Goal: Use online tool/utility: Utilize a website feature to perform a specific function

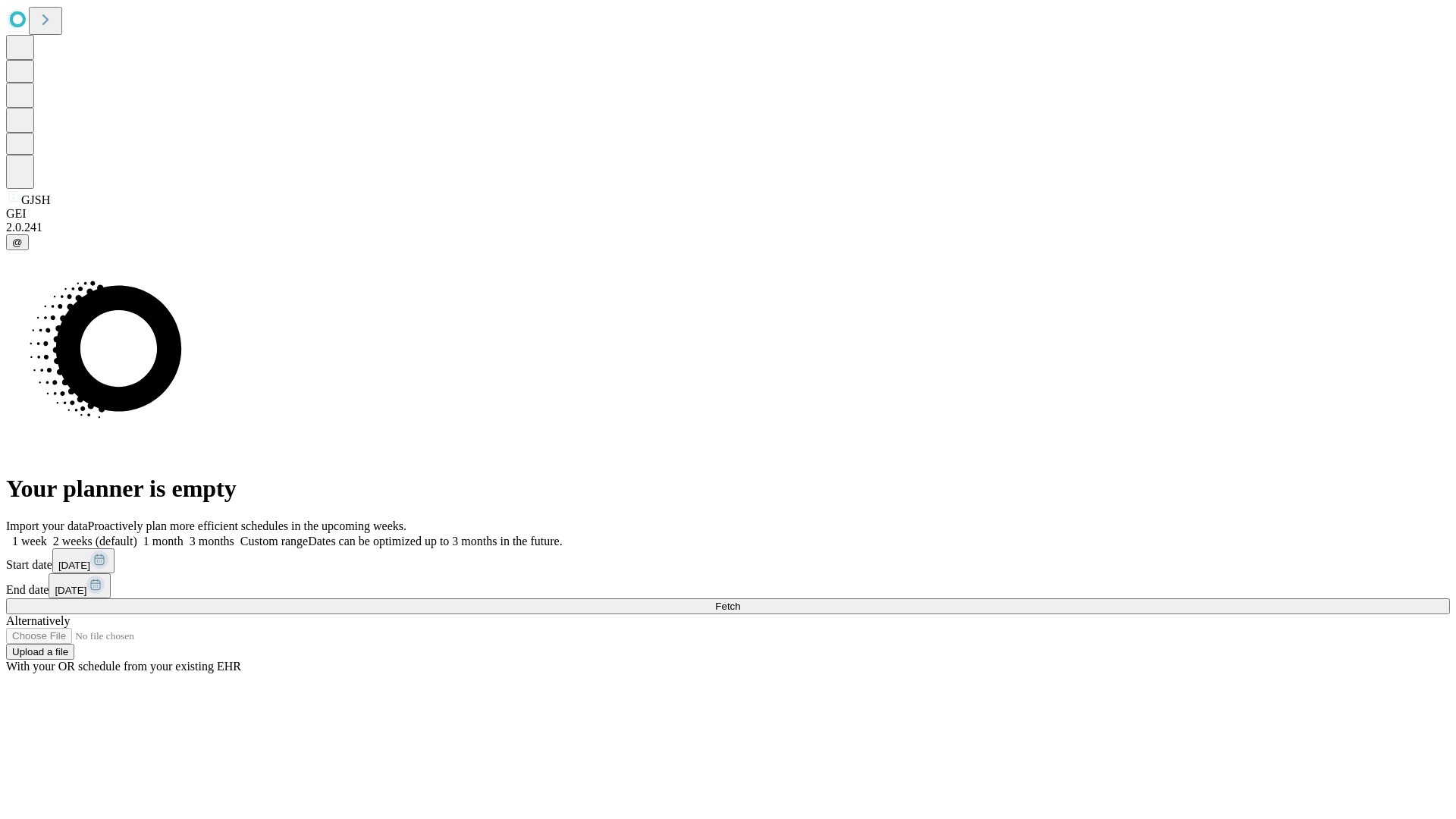
click at [740, 600] on span "Fetch" at bounding box center [727, 605] width 25 height 11
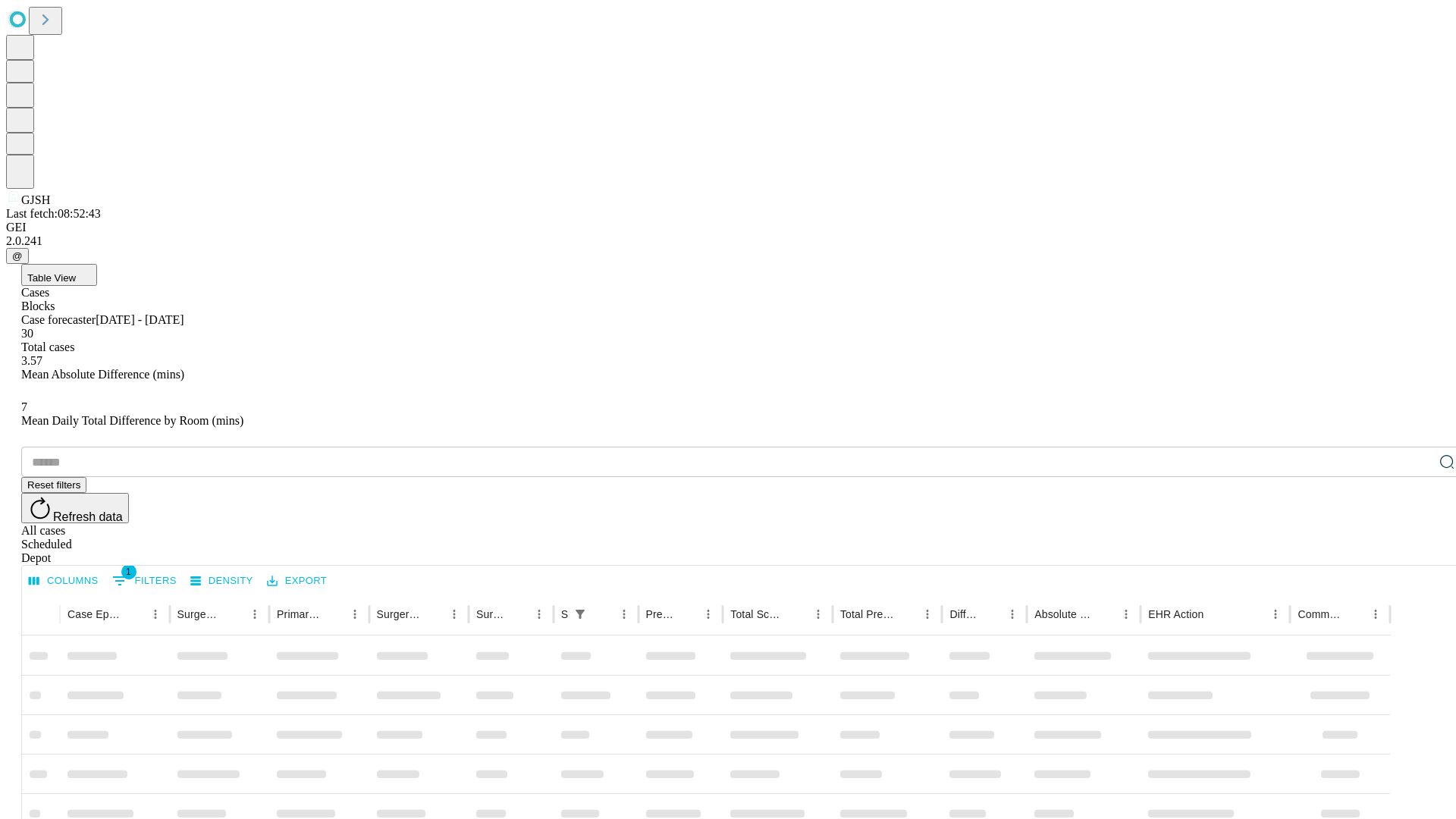
click at [76, 272] on span "Table View" at bounding box center [51, 278] width 48 height 11
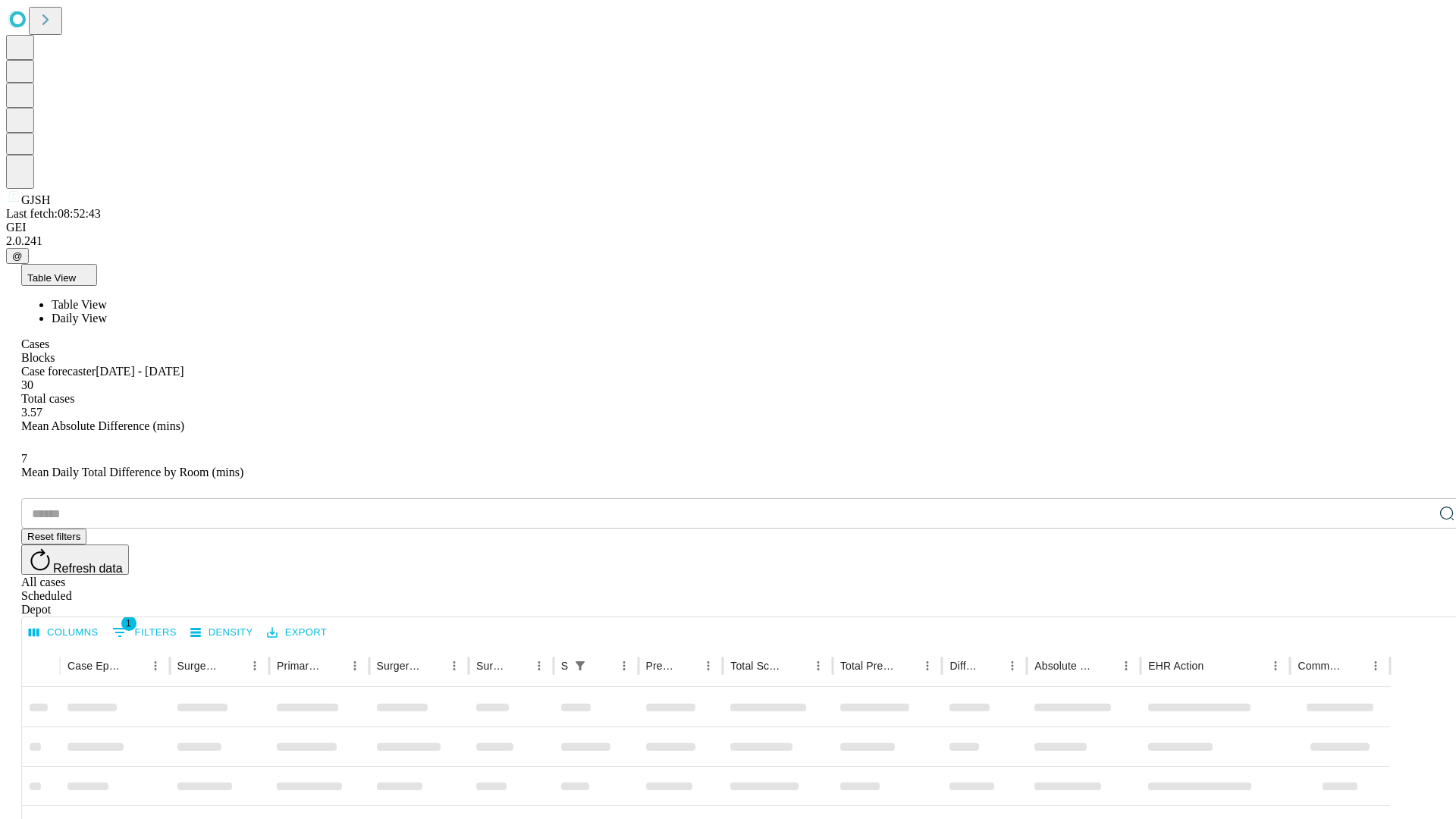
click at [107, 312] on span "Daily View" at bounding box center [79, 318] width 55 height 13
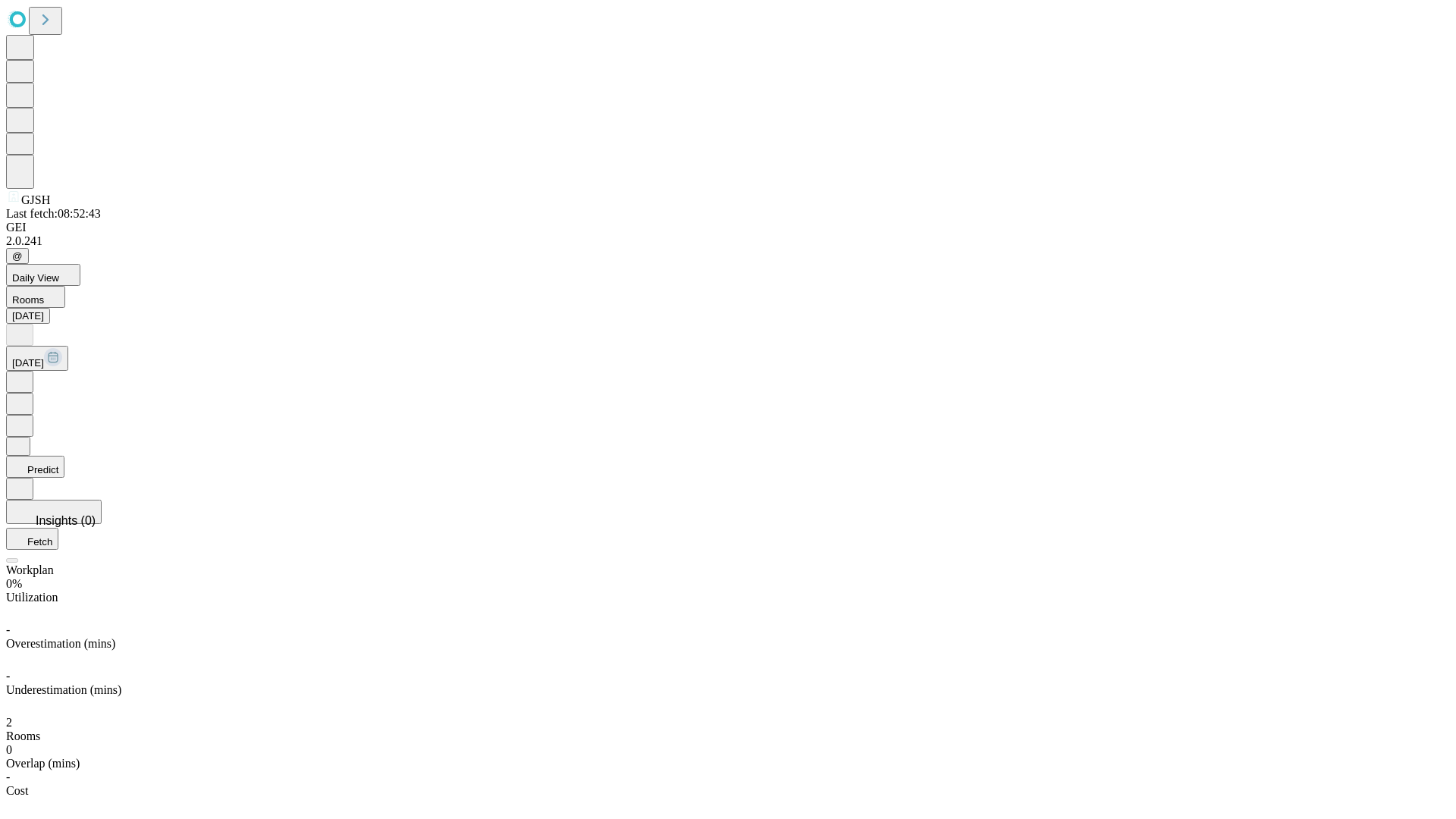
click at [65, 455] on button "Predict" at bounding box center [35, 466] width 59 height 22
